Goal: Task Accomplishment & Management: Manage account settings

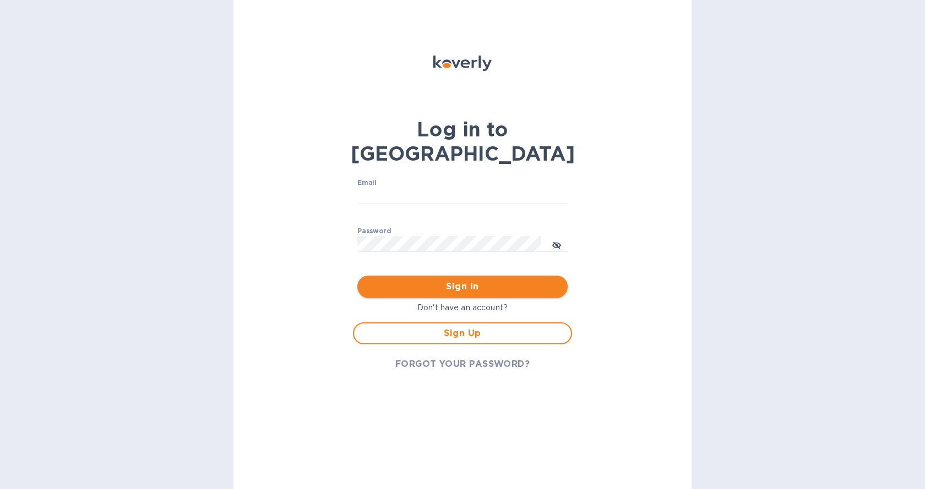
type input "[EMAIL_ADDRESS][DOMAIN_NAME]"
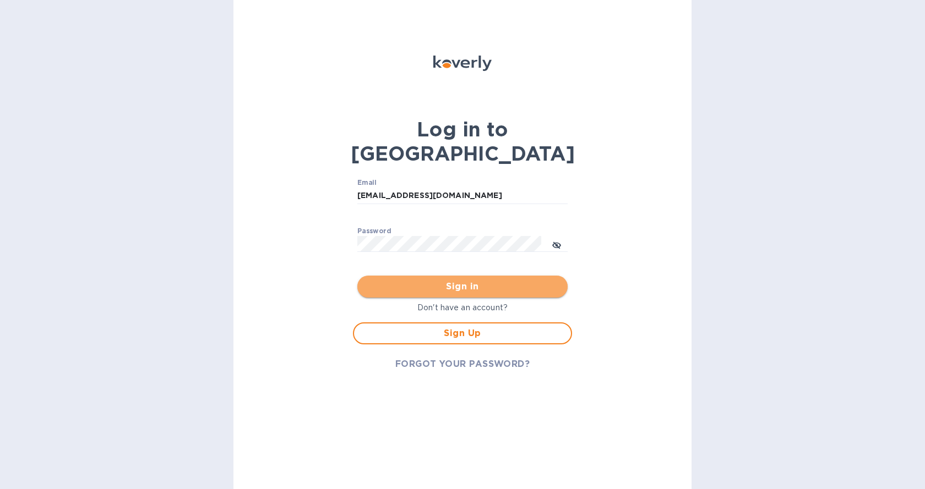
click at [446, 280] on span "Sign in" at bounding box center [462, 286] width 193 height 13
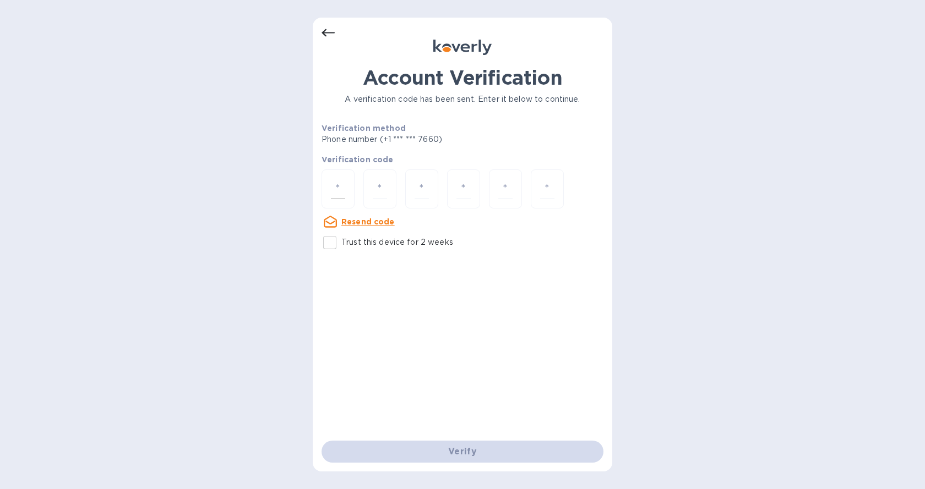
click at [340, 193] on input "number" at bounding box center [338, 189] width 14 height 20
type input "8"
type input "6"
type input "1"
type input "9"
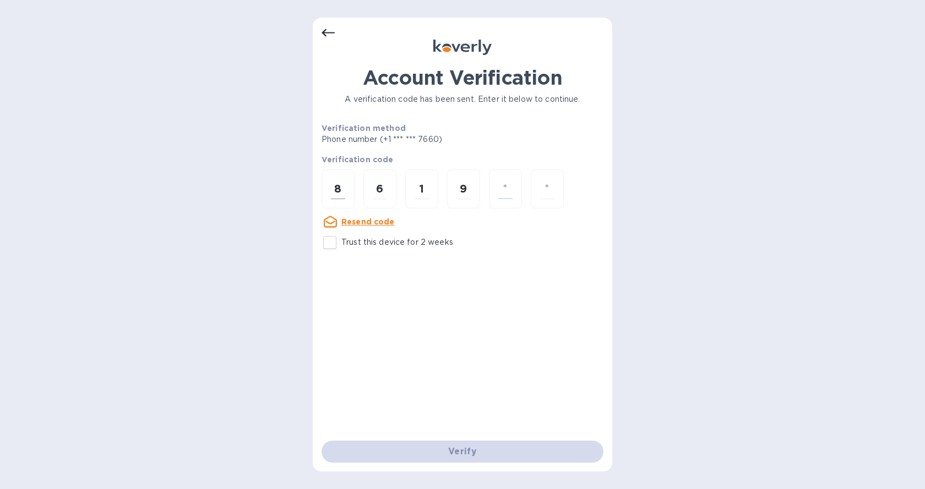
type input "1"
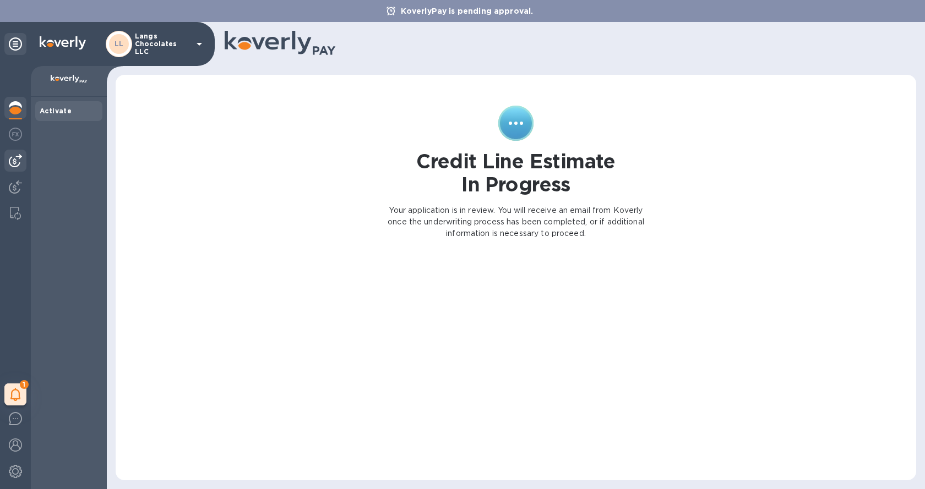
click at [17, 161] on img at bounding box center [15, 160] width 13 height 13
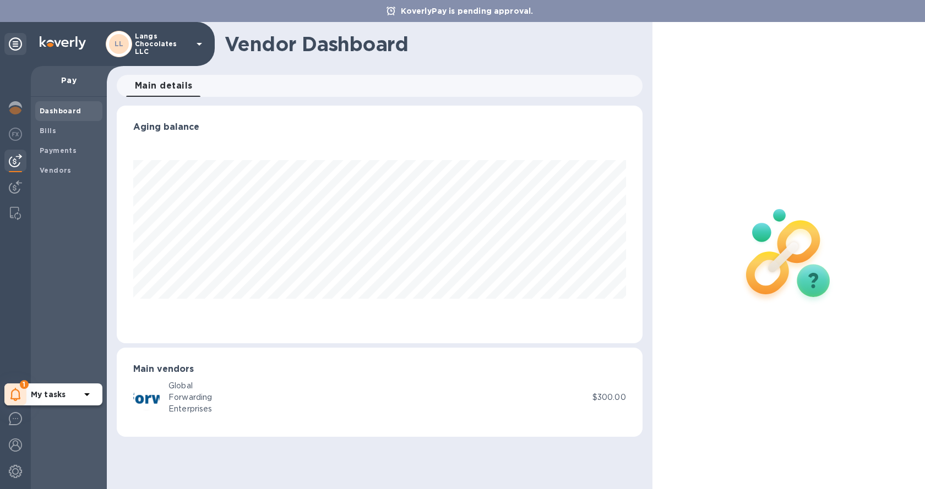
click at [14, 396] on icon at bounding box center [15, 394] width 10 height 13
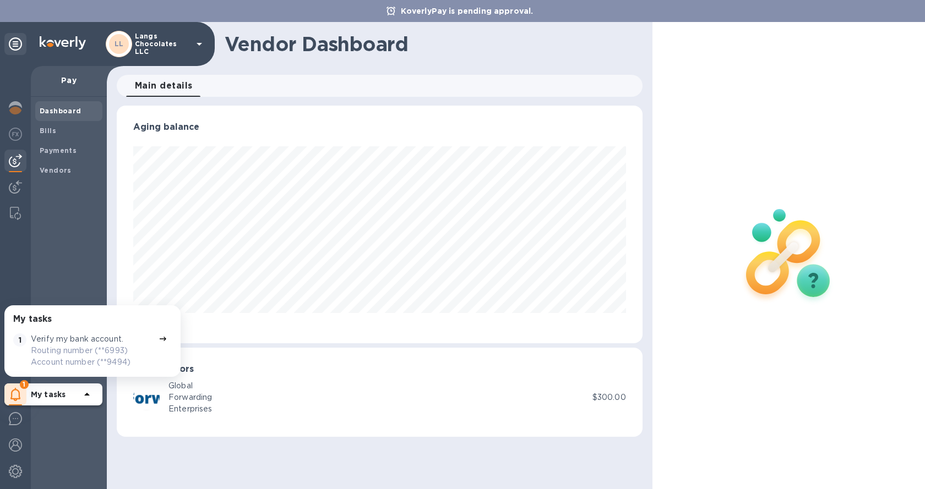
scroll to position [238, 525]
click at [160, 340] on icon at bounding box center [163, 339] width 7 height 4
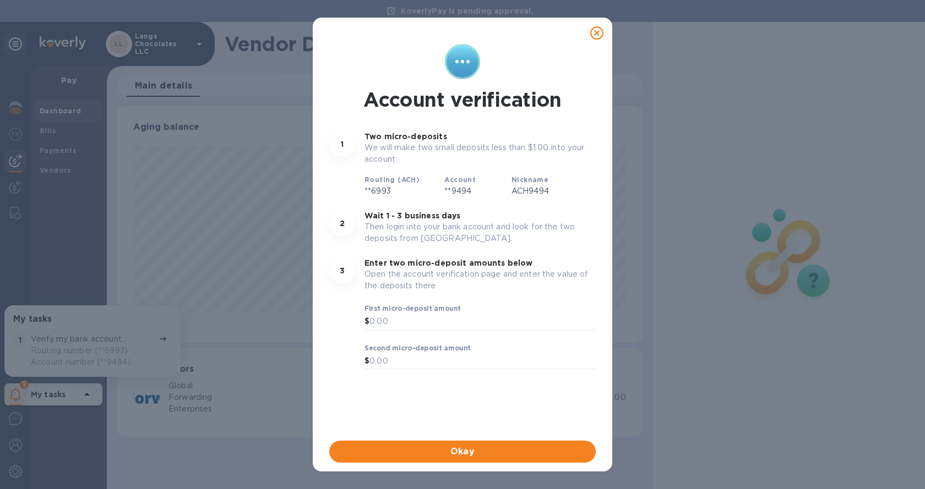
click at [599, 37] on icon at bounding box center [596, 32] width 13 height 13
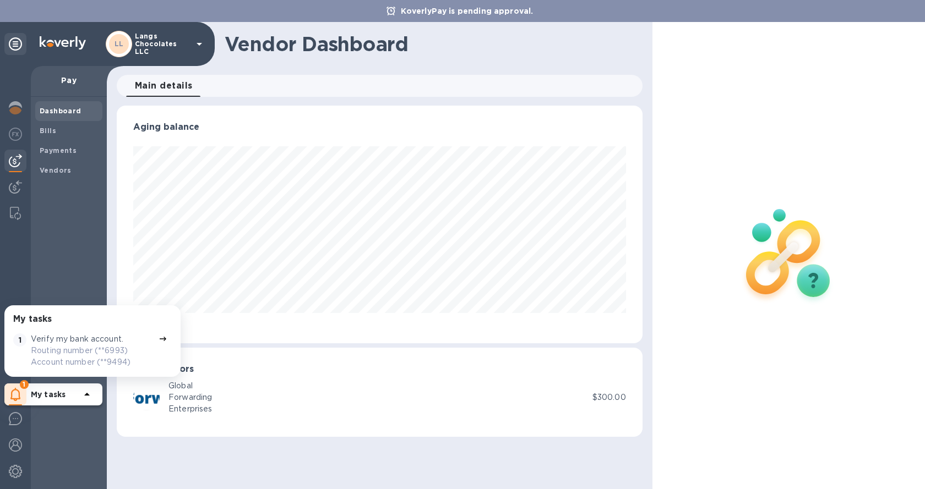
click at [75, 111] on b "Dashboard" at bounding box center [61, 111] width 42 height 8
click at [45, 128] on b "Bills" at bounding box center [48, 131] width 17 height 8
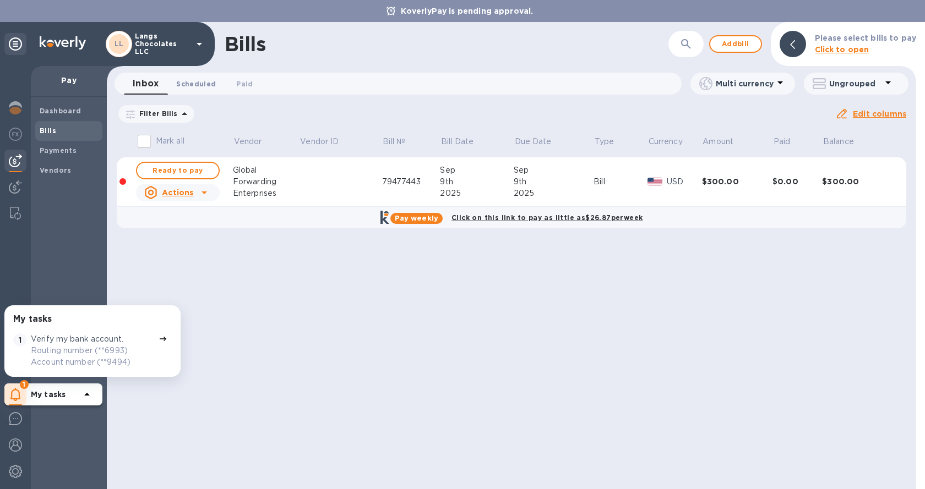
click at [200, 87] on span "Scheduled 0" at bounding box center [196, 84] width 40 height 12
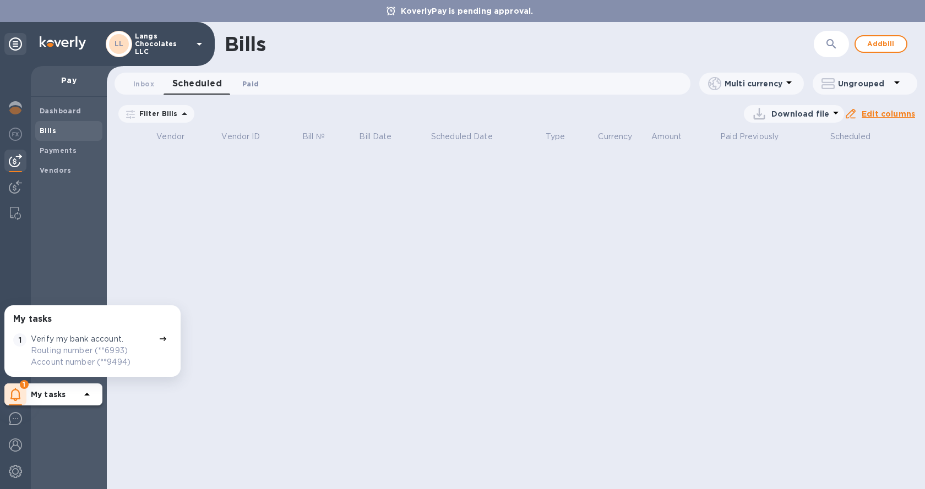
click at [253, 85] on span "Paid 0" at bounding box center [250, 84] width 17 height 12
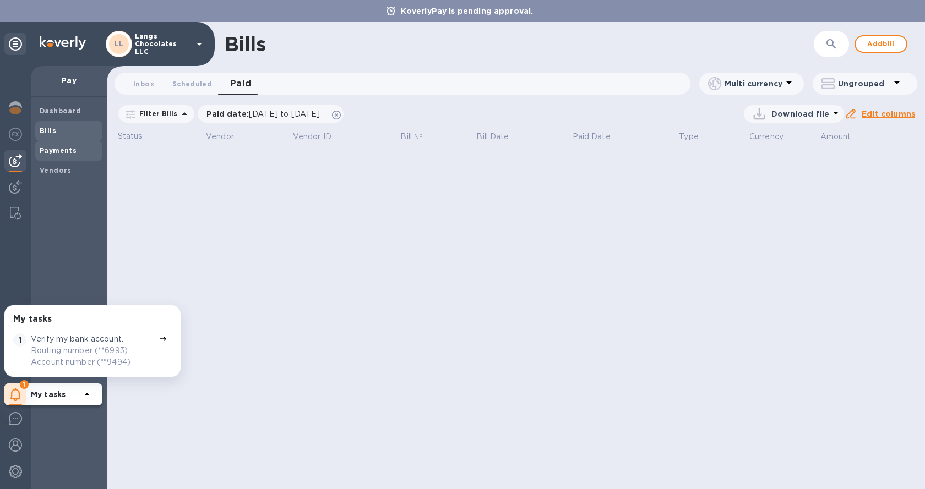
click at [63, 152] on b "Payments" at bounding box center [58, 150] width 37 height 8
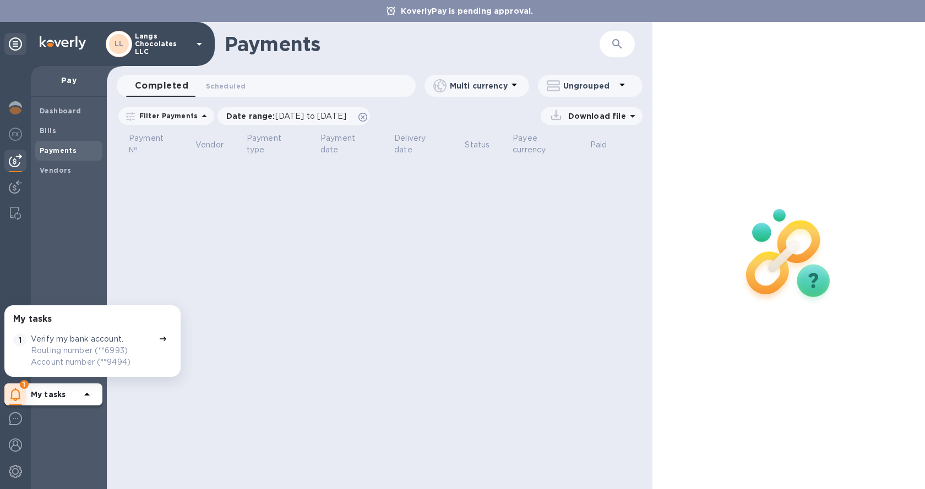
click at [65, 393] on b "My tasks" at bounding box center [48, 394] width 35 height 9
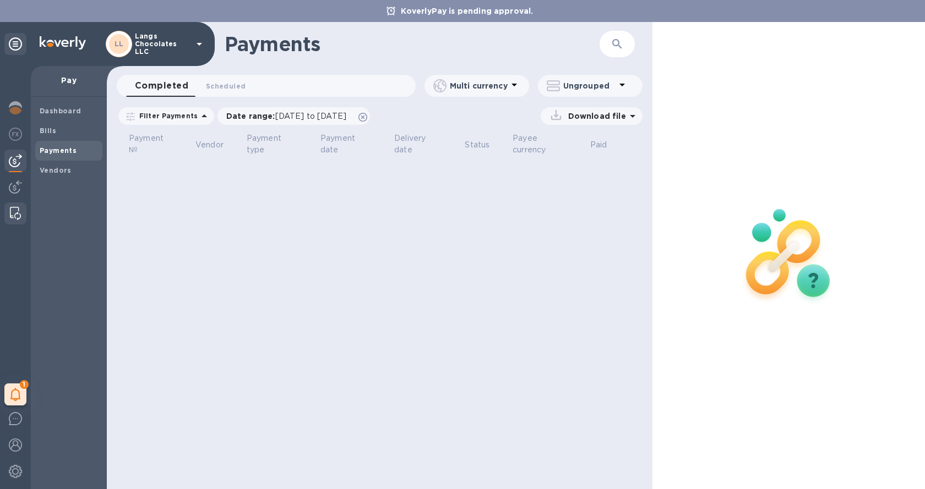
click at [15, 214] on img at bounding box center [15, 213] width 11 height 13
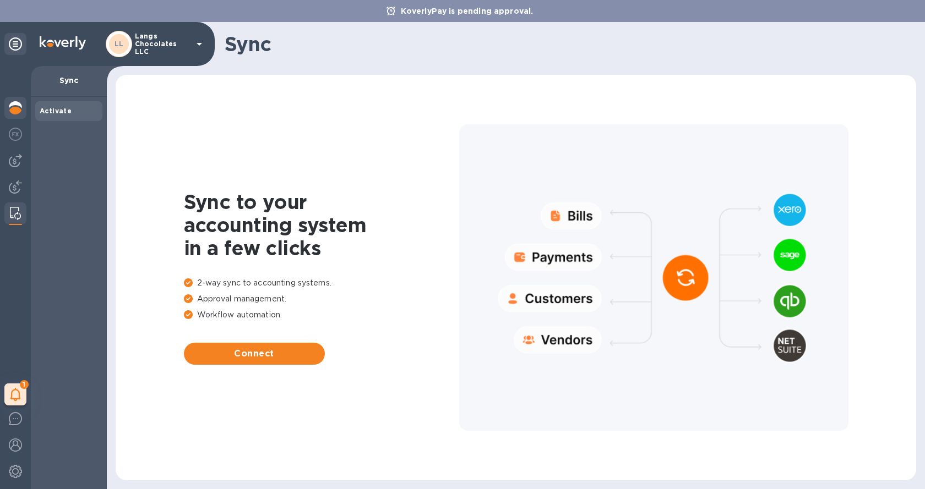
click at [15, 107] on img at bounding box center [15, 107] width 13 height 13
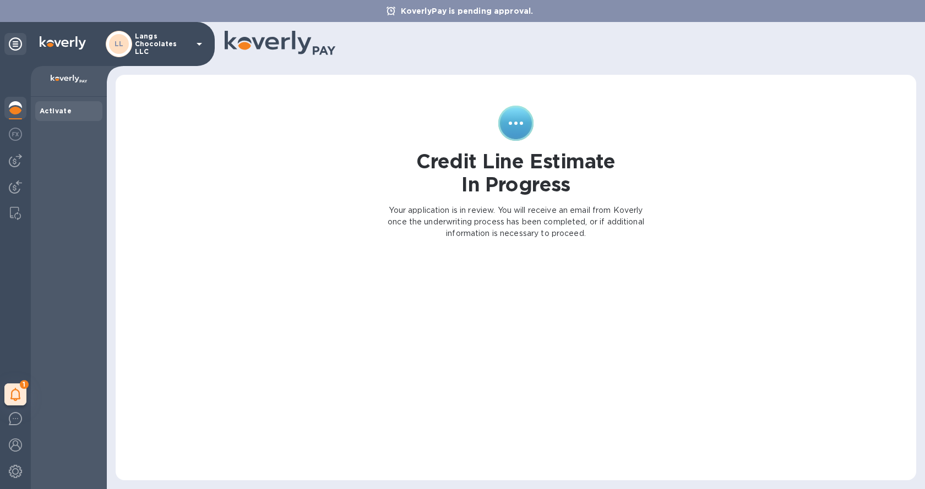
click at [192, 52] on div "LL Langs Chocolates LLC" at bounding box center [156, 44] width 100 height 26
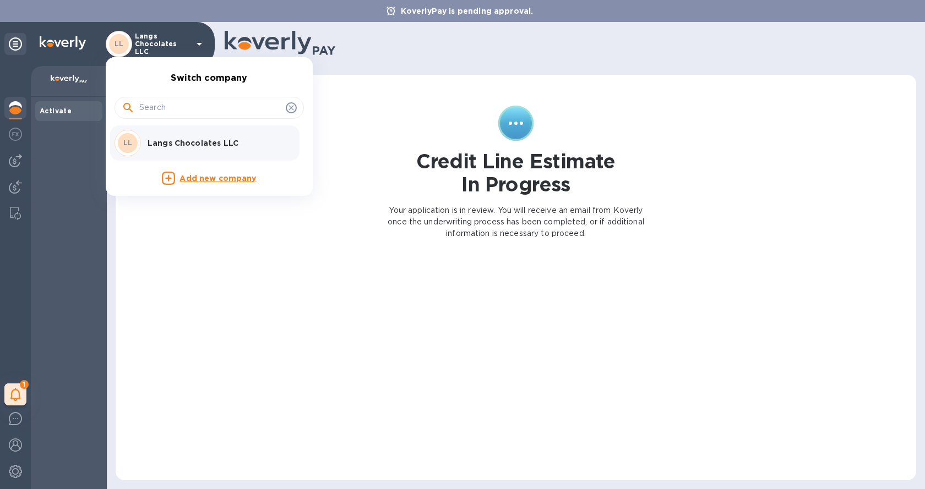
click at [60, 111] on div at bounding box center [462, 244] width 925 height 489
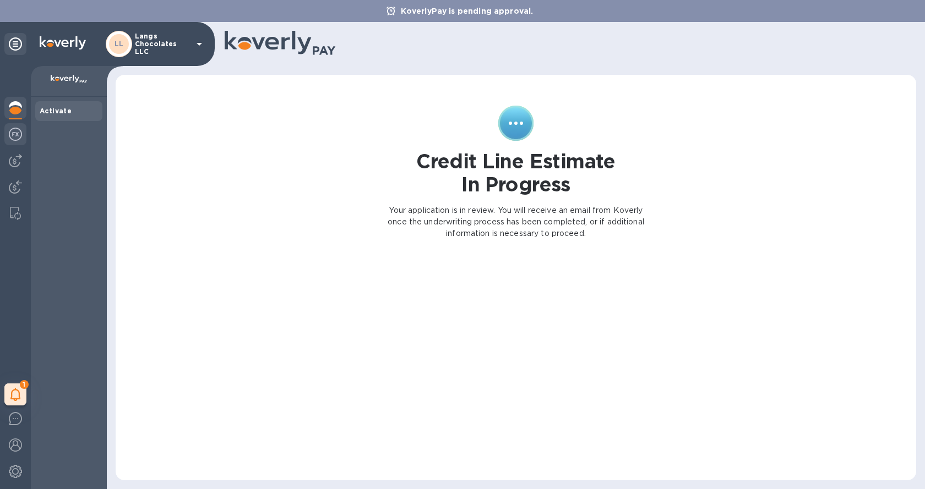
click at [17, 139] on img at bounding box center [15, 134] width 13 height 13
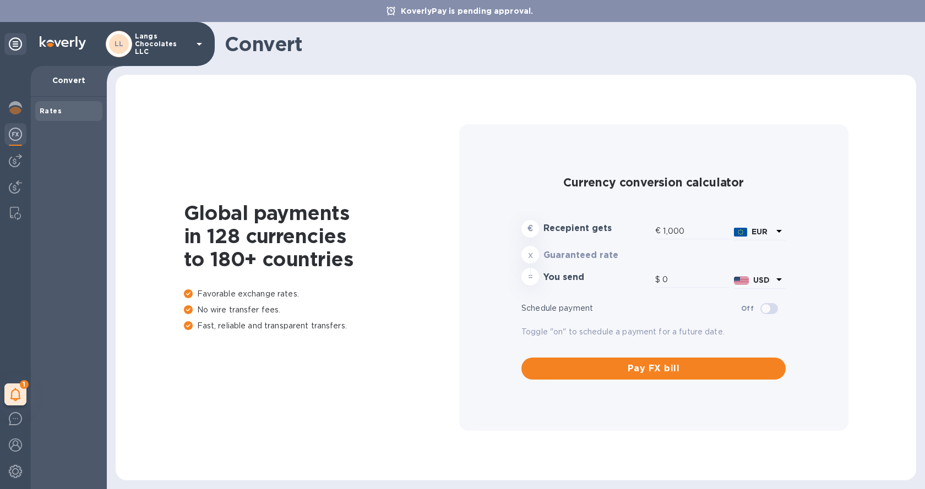
type input "1,193.66"
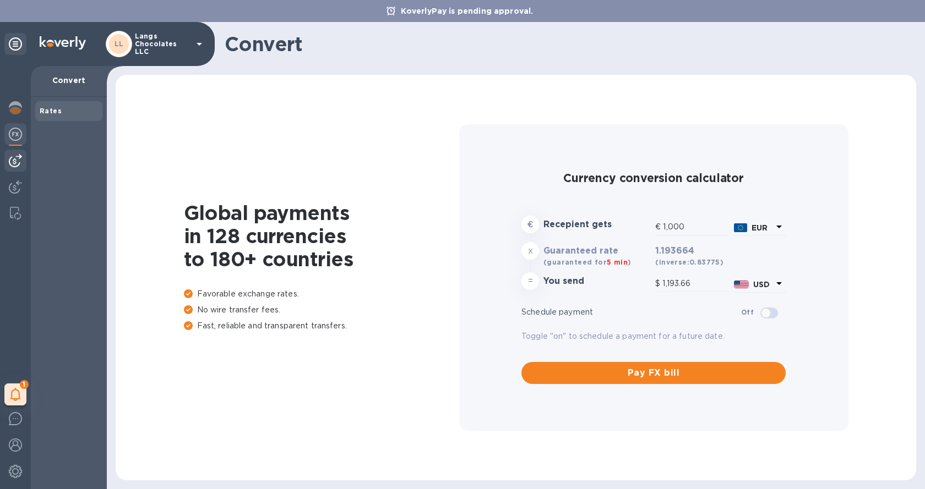
click at [15, 165] on img at bounding box center [15, 160] width 13 height 13
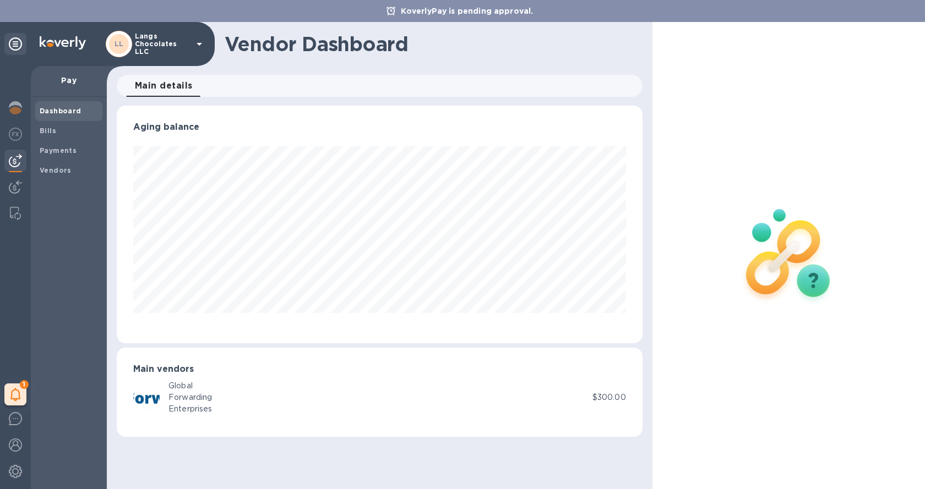
scroll to position [238, 525]
click at [17, 397] on icon at bounding box center [15, 394] width 10 height 13
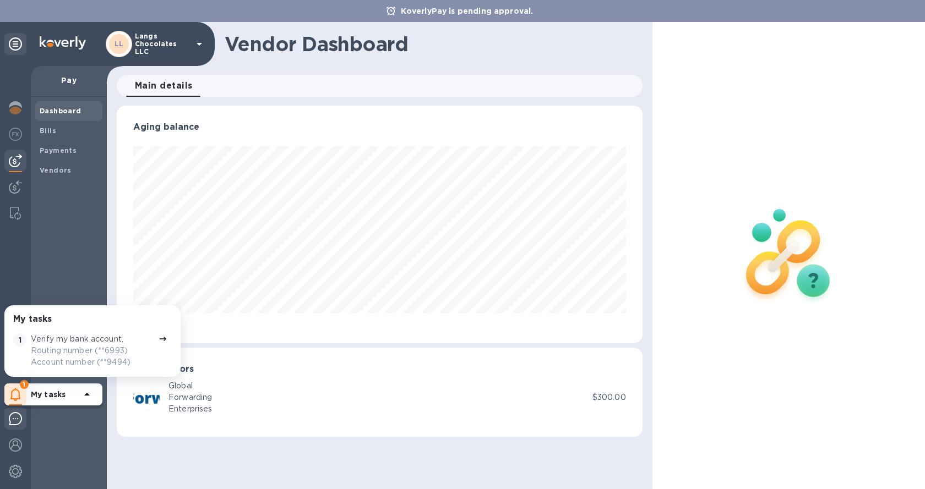
click at [12, 420] on img at bounding box center [15, 418] width 13 height 13
click at [13, 446] on img at bounding box center [15, 445] width 13 height 13
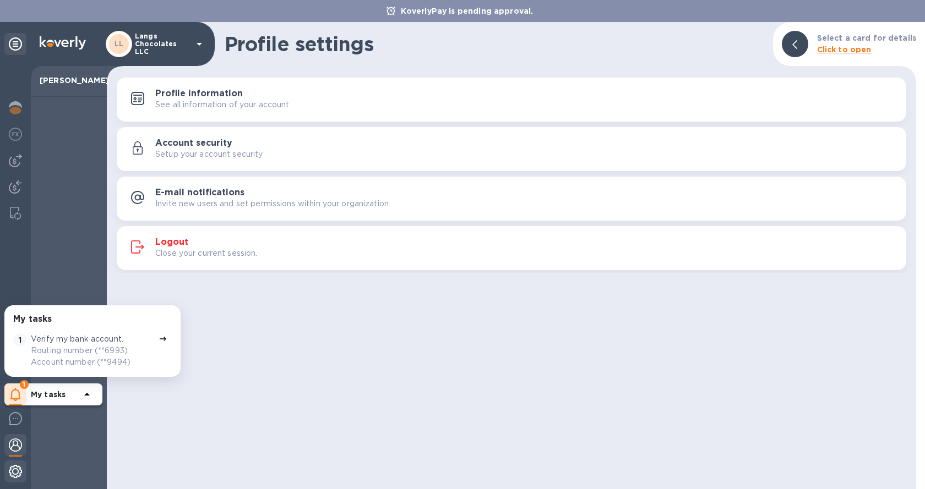
click at [18, 473] on img at bounding box center [15, 471] width 13 height 13
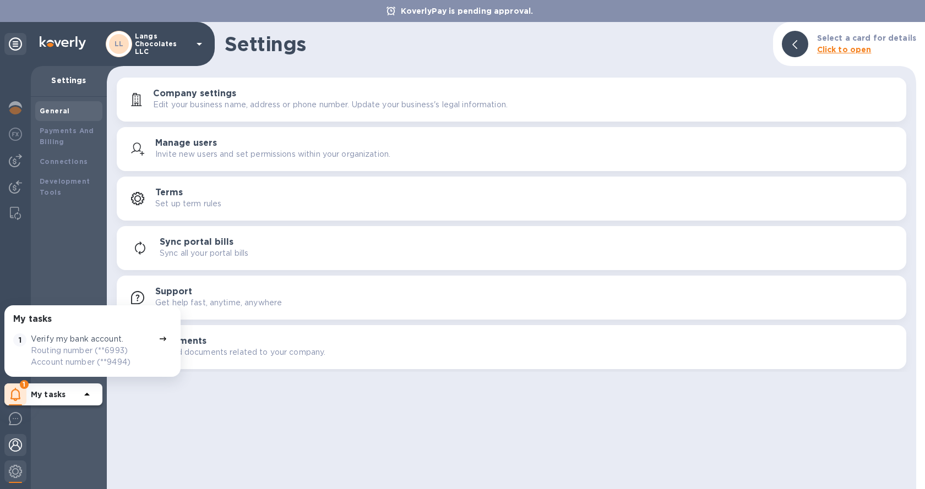
click at [15, 445] on img at bounding box center [15, 445] width 13 height 13
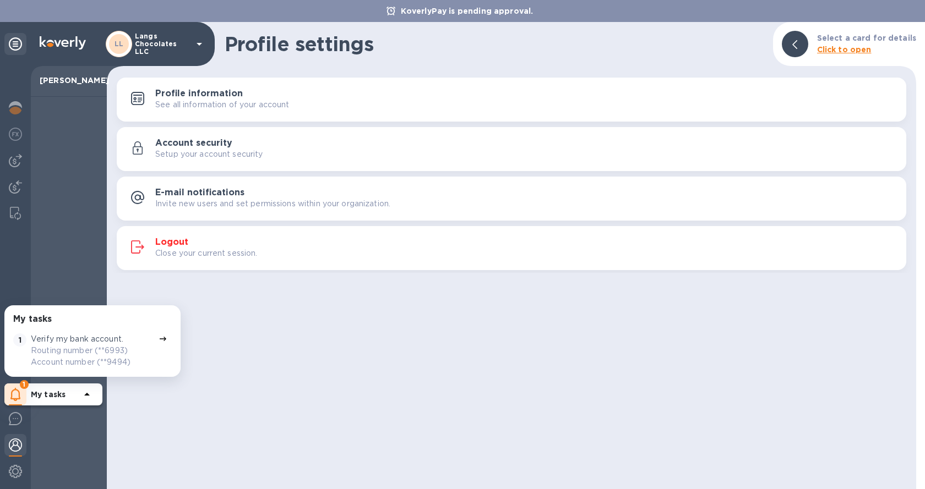
click at [17, 441] on img at bounding box center [15, 445] width 13 height 13
click at [15, 44] on icon at bounding box center [15, 43] width 13 height 13
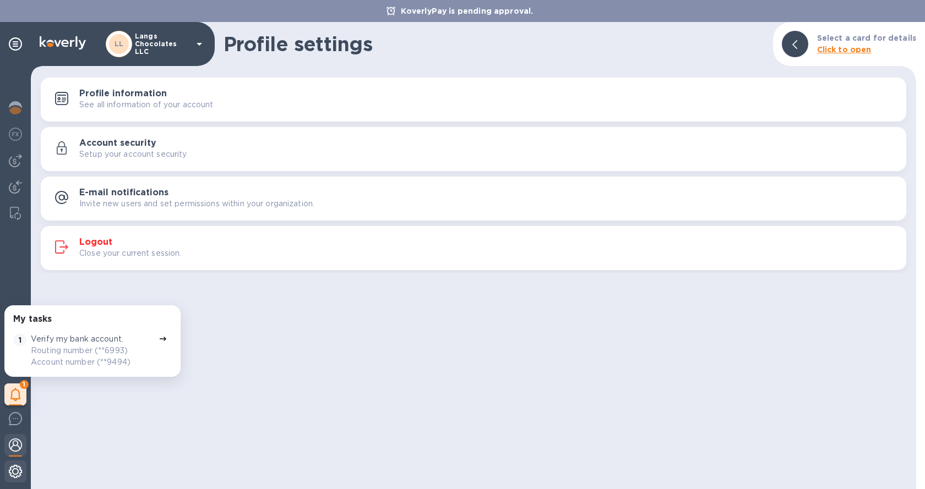
click at [21, 470] on img at bounding box center [15, 471] width 13 height 13
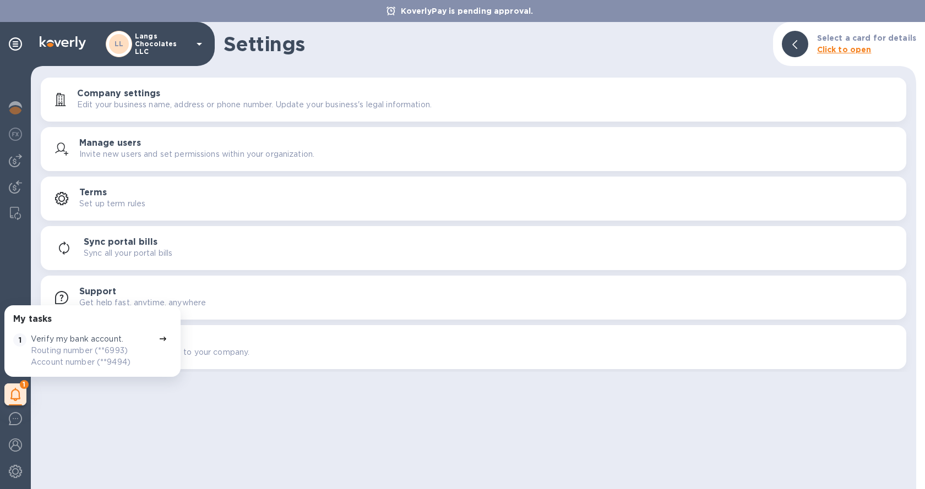
click at [163, 38] on p "Langs Chocolates LLC" at bounding box center [162, 43] width 55 height 23
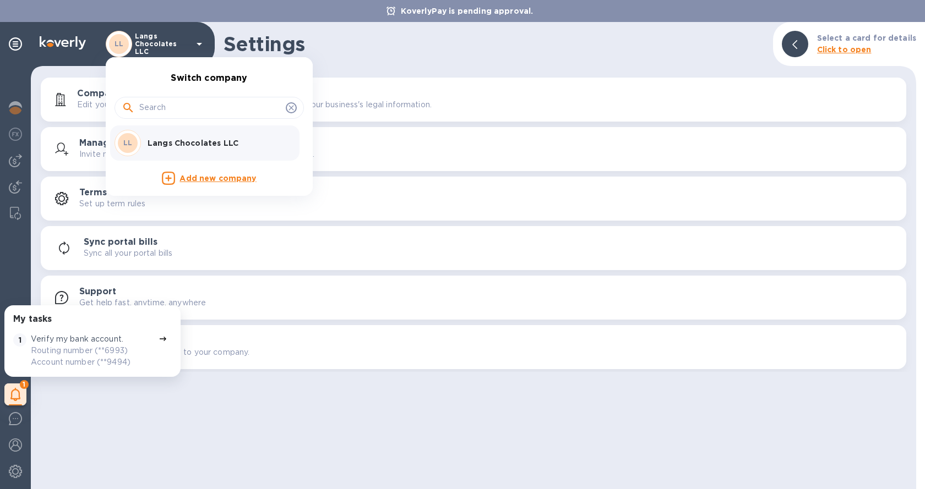
click at [16, 444] on div at bounding box center [462, 244] width 925 height 489
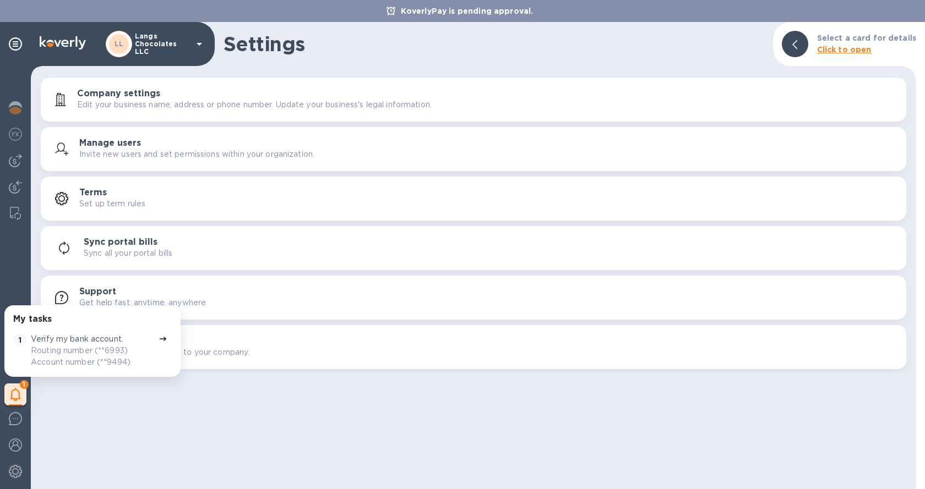
click at [840, 48] on b "Click to open" at bounding box center [844, 49] width 54 height 9
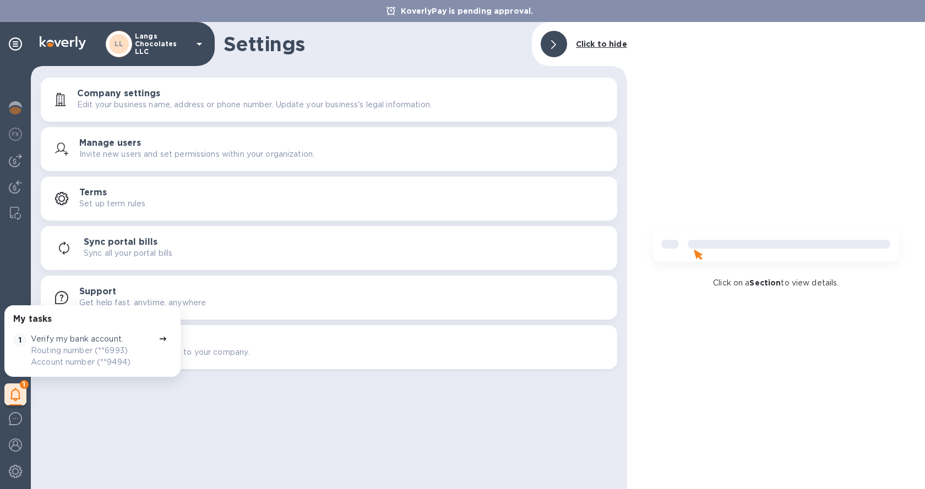
click at [606, 43] on b "Click to hide" at bounding box center [601, 44] width 51 height 9
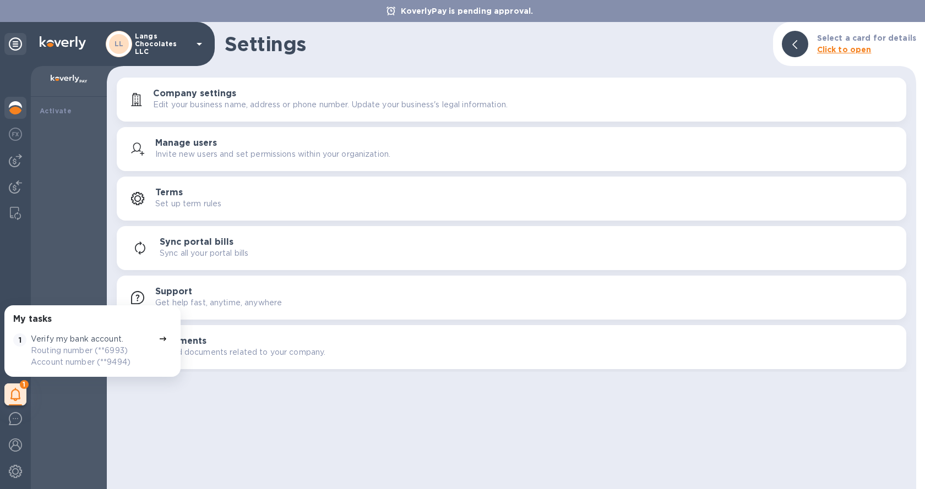
click at [63, 42] on img at bounding box center [63, 42] width 46 height 13
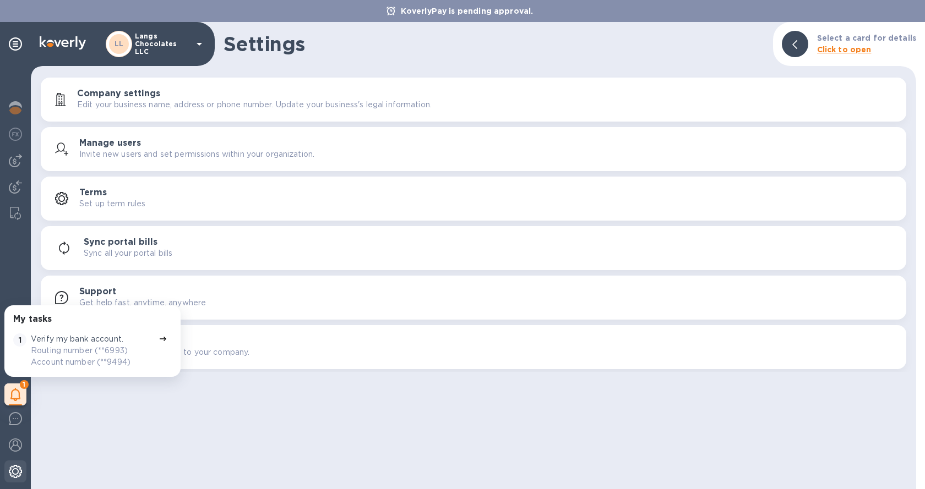
click at [11, 465] on img at bounding box center [15, 471] width 13 height 13
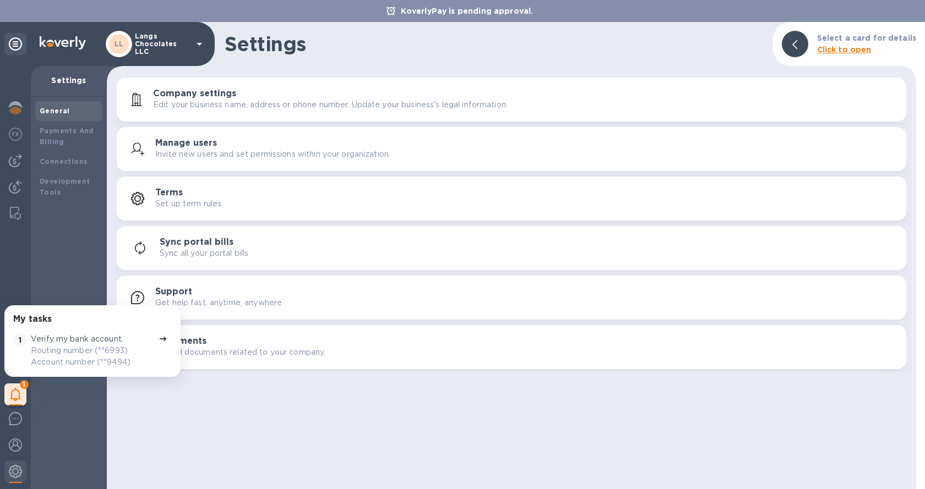
click at [248, 382] on div "Settings Select a card for details Click to open Company settings Edit your bus…" at bounding box center [511, 255] width 809 height 467
